Goal: Manage account settings

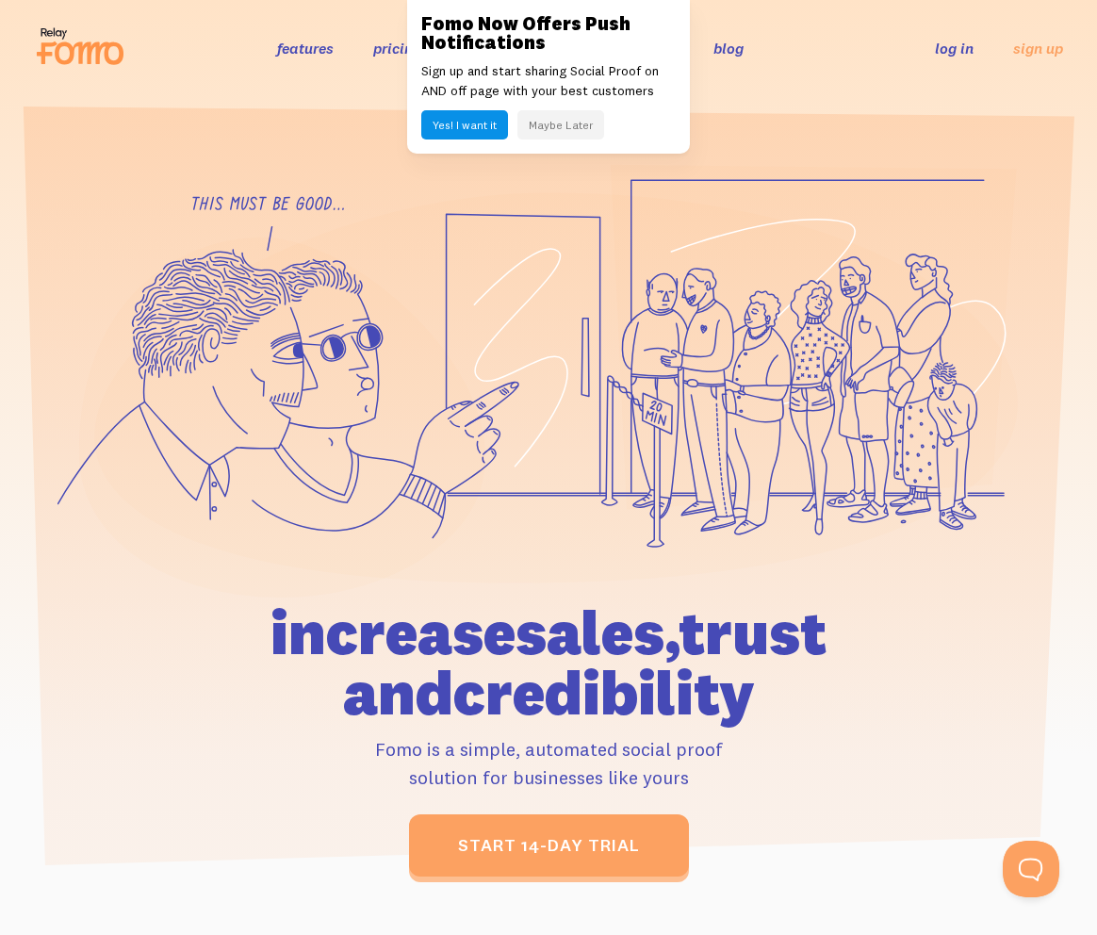
click at [560, 126] on button "Maybe Later" at bounding box center [560, 124] width 87 height 29
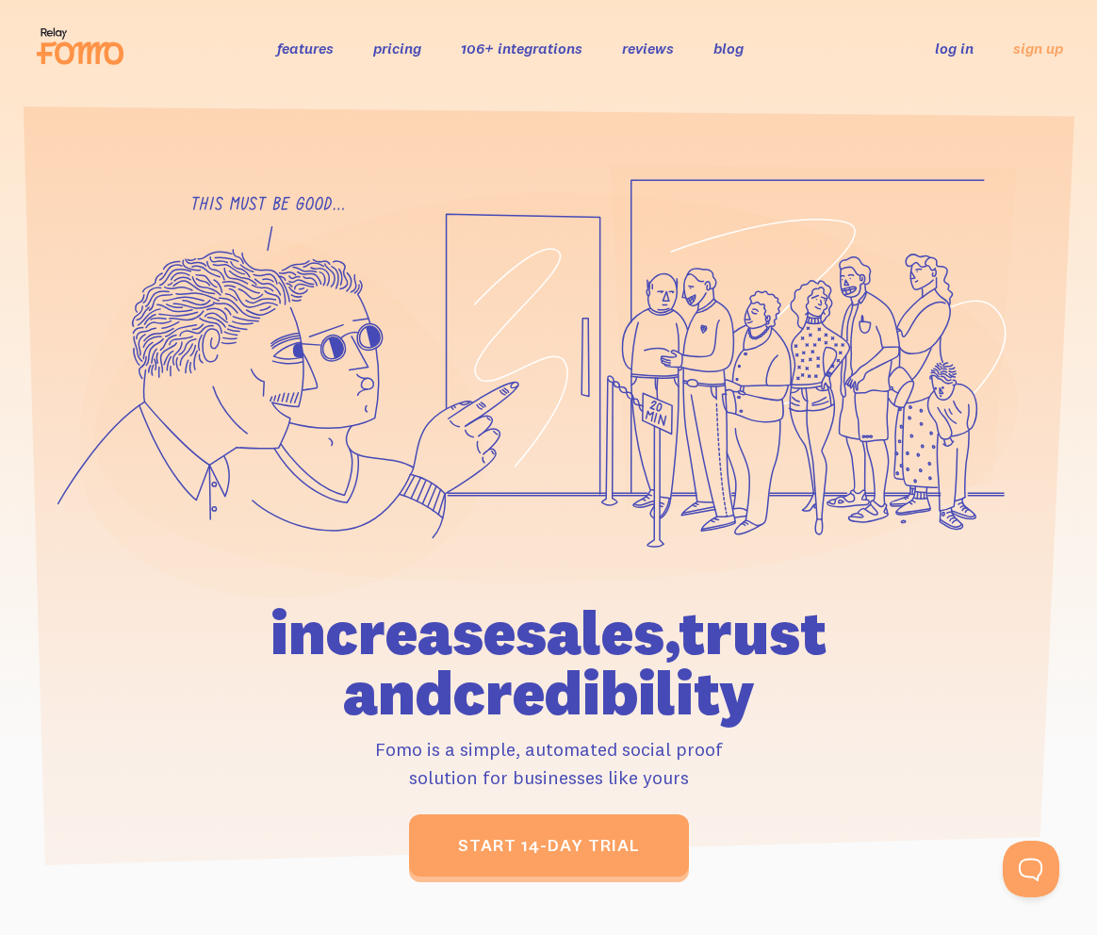
click at [952, 53] on link "log in" at bounding box center [954, 48] width 39 height 19
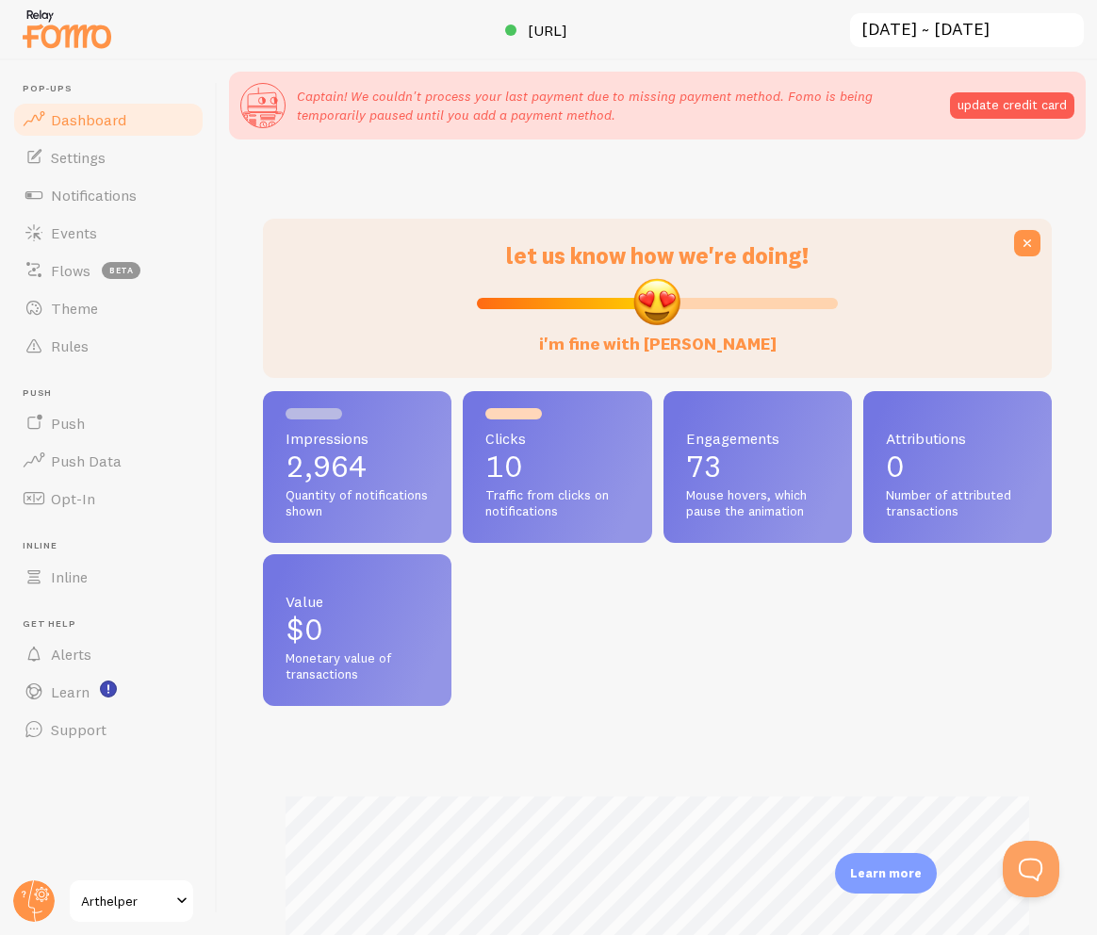
scroll to position [495, 789]
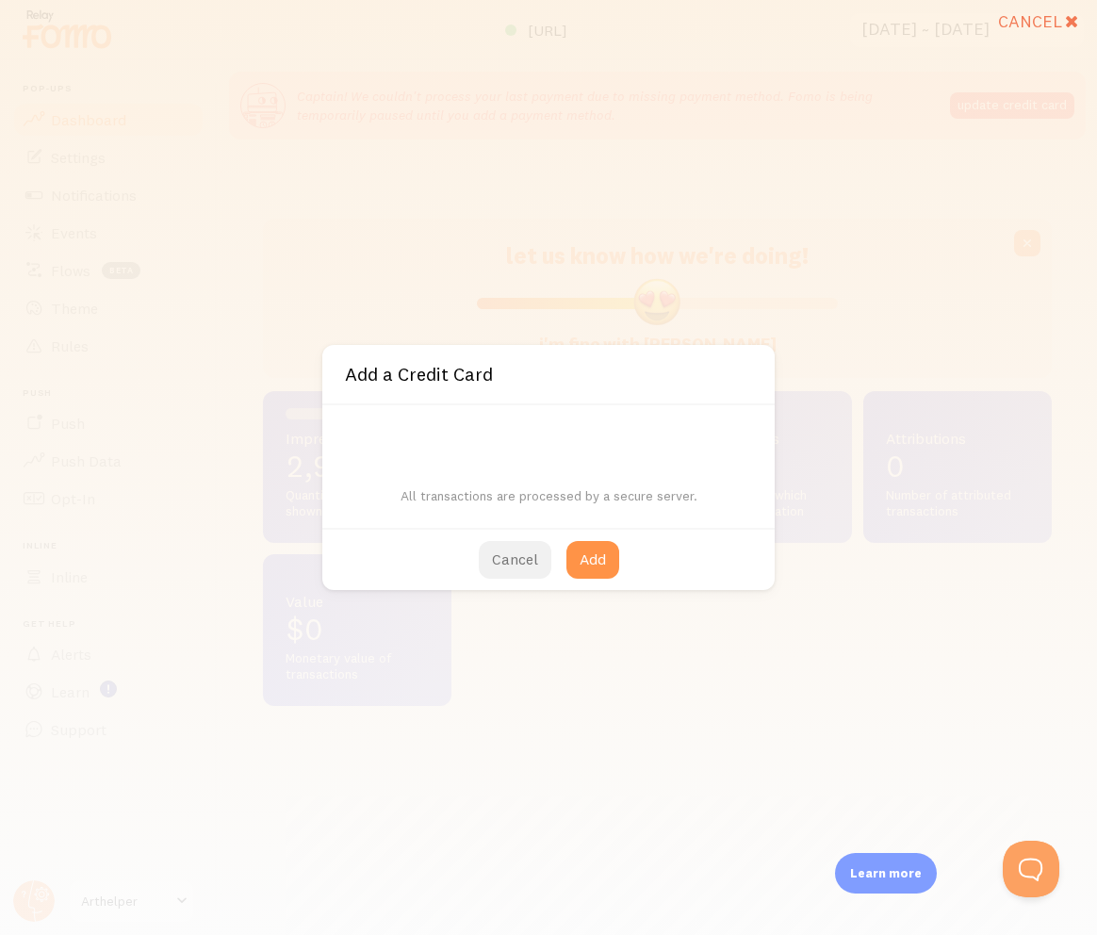
click at [515, 555] on button "Cancel" at bounding box center [515, 560] width 73 height 38
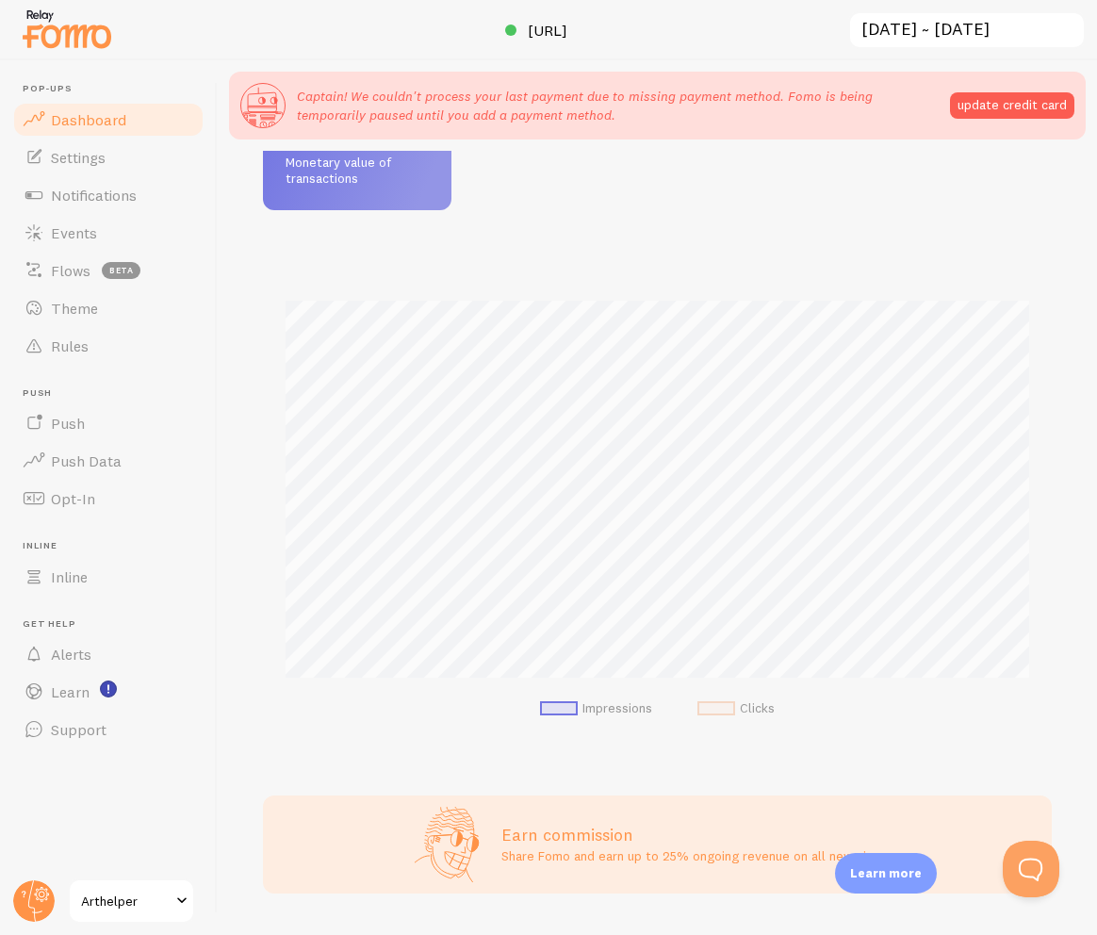
scroll to position [202, 0]
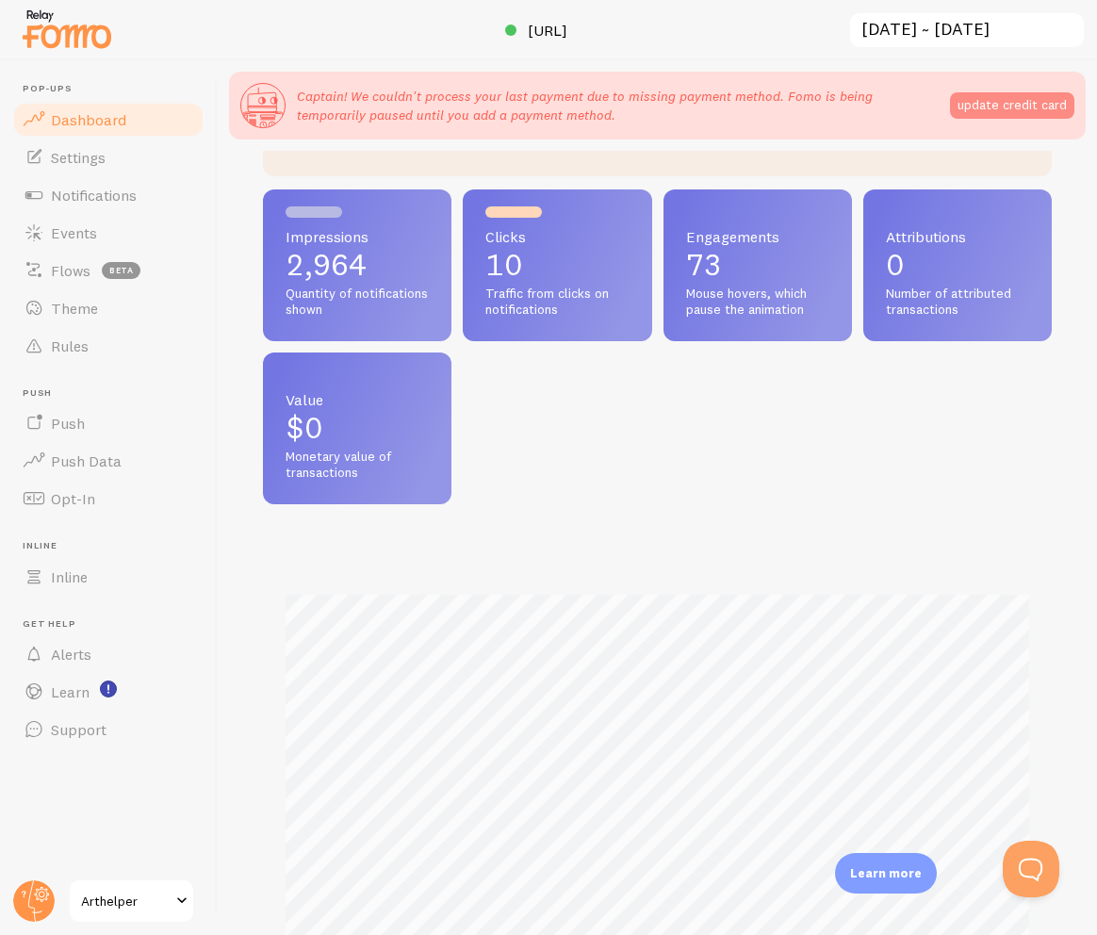
click at [1022, 100] on button "update credit card" at bounding box center [1012, 105] width 124 height 26
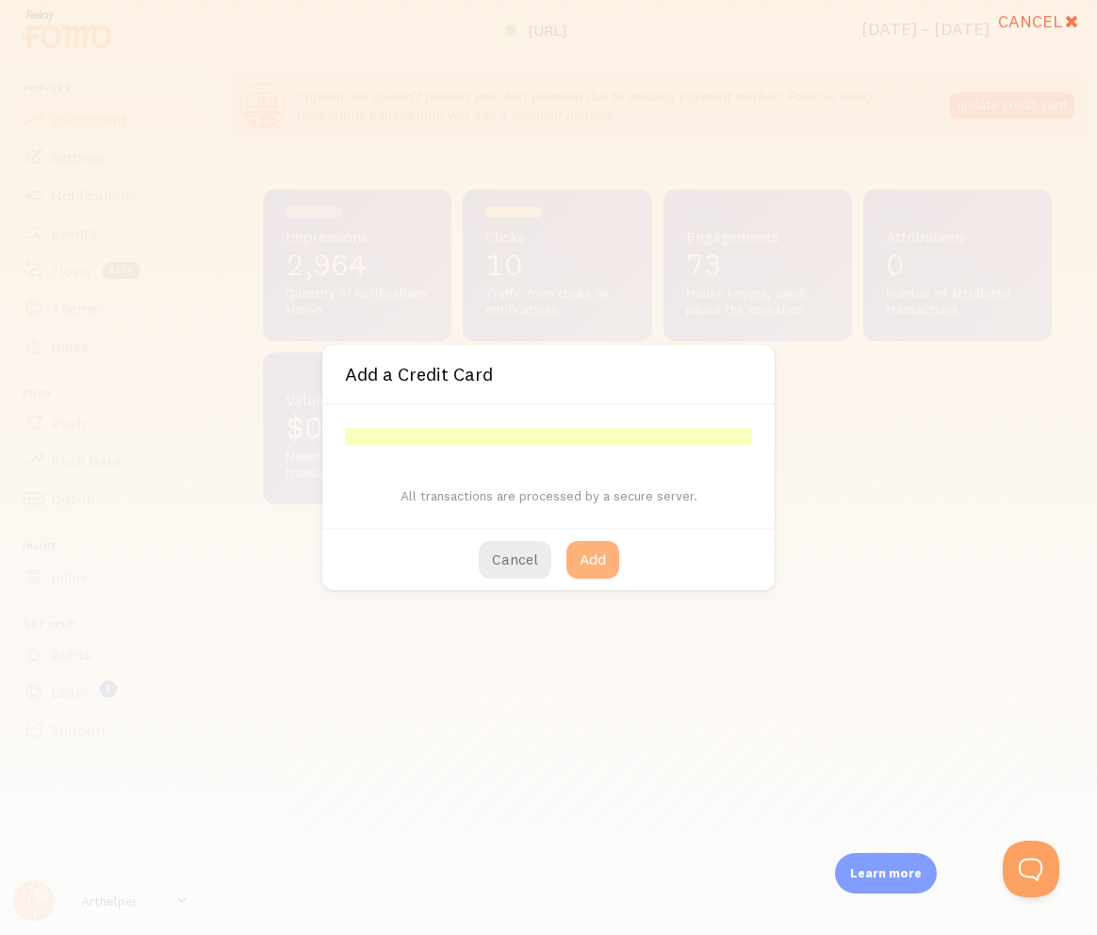
click at [615, 550] on button "Add" at bounding box center [592, 560] width 53 height 38
